Goal: Task Accomplishment & Management: Manage account settings

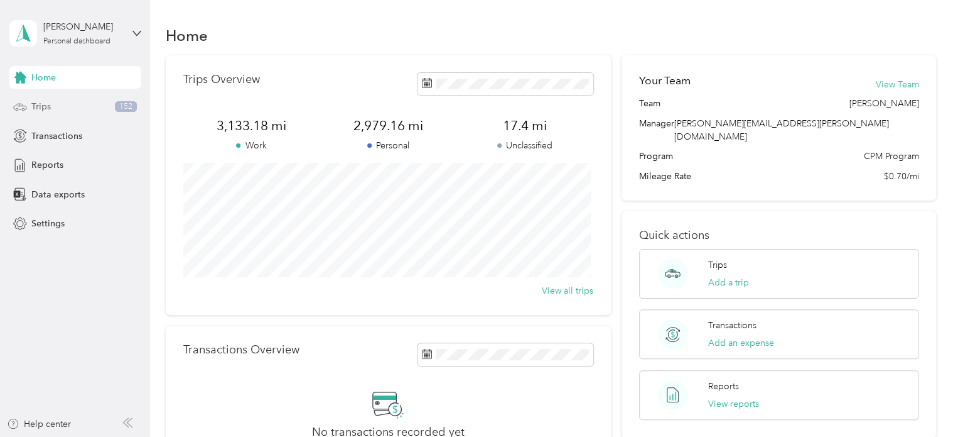
click at [48, 106] on span "Trips" at bounding box center [40, 106] width 19 height 13
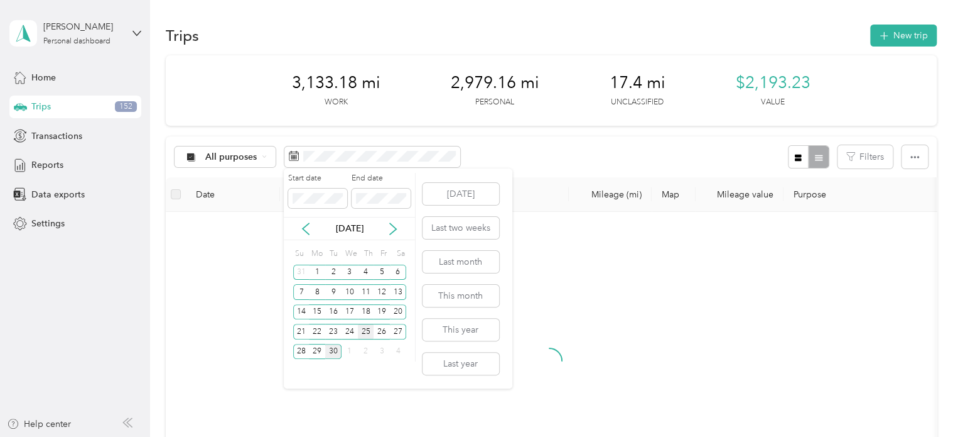
click at [360, 327] on div "25" at bounding box center [366, 331] width 16 height 16
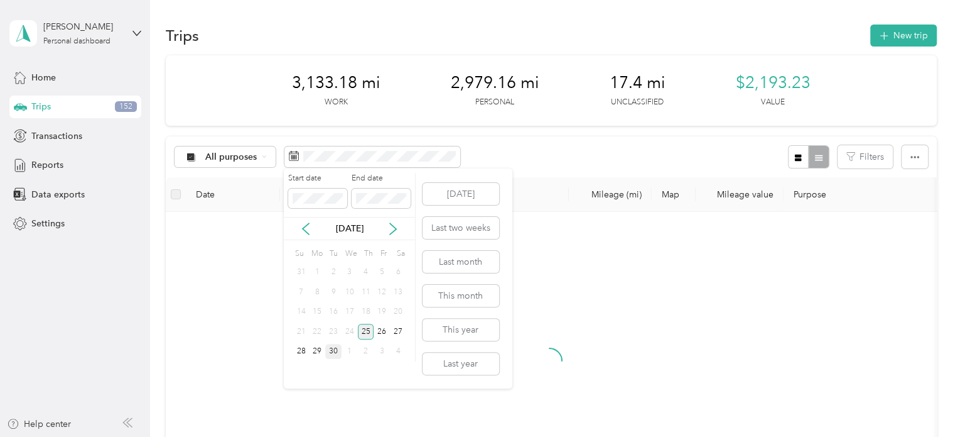
click at [359, 326] on div "25" at bounding box center [366, 331] width 16 height 16
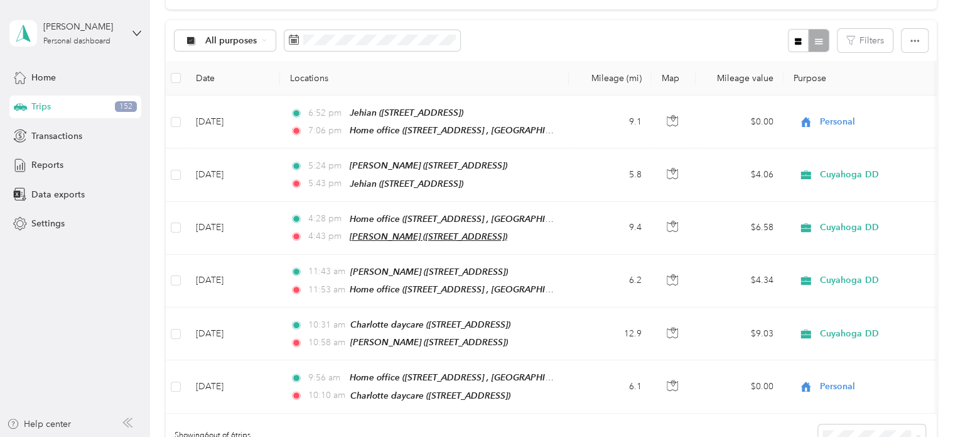
scroll to position [63, 0]
